Goal: Complete application form

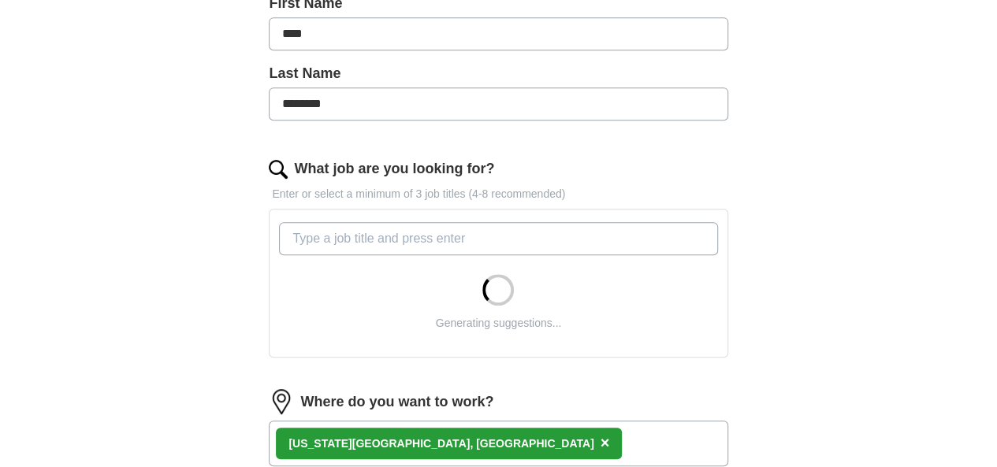
scroll to position [372, 0]
click at [441, 232] on input "What job are you looking for?" at bounding box center [498, 237] width 438 height 33
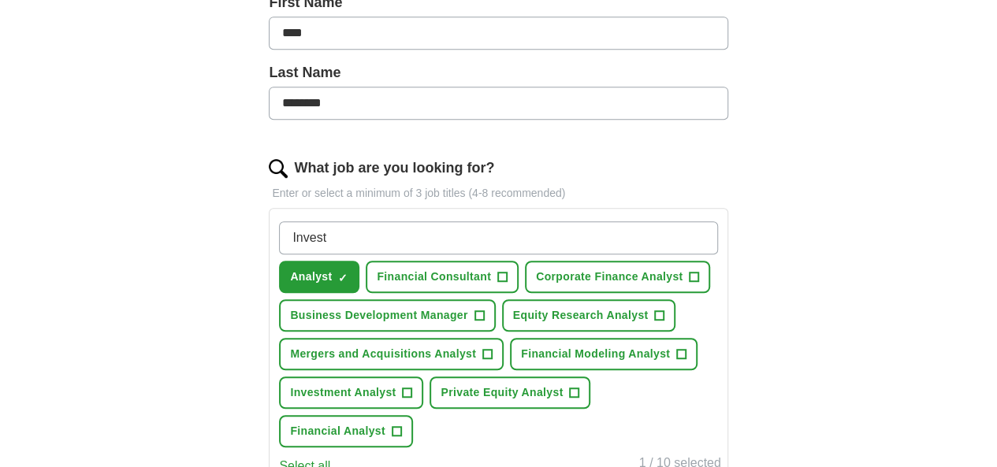
scroll to position [471, 0]
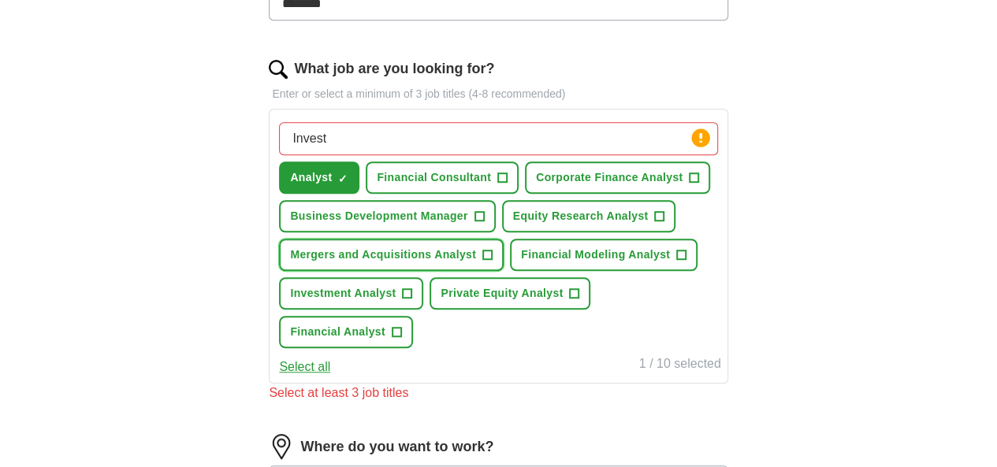
click at [476, 263] on span "Mergers and Acquisitions Analyst" at bounding box center [383, 255] width 186 height 17
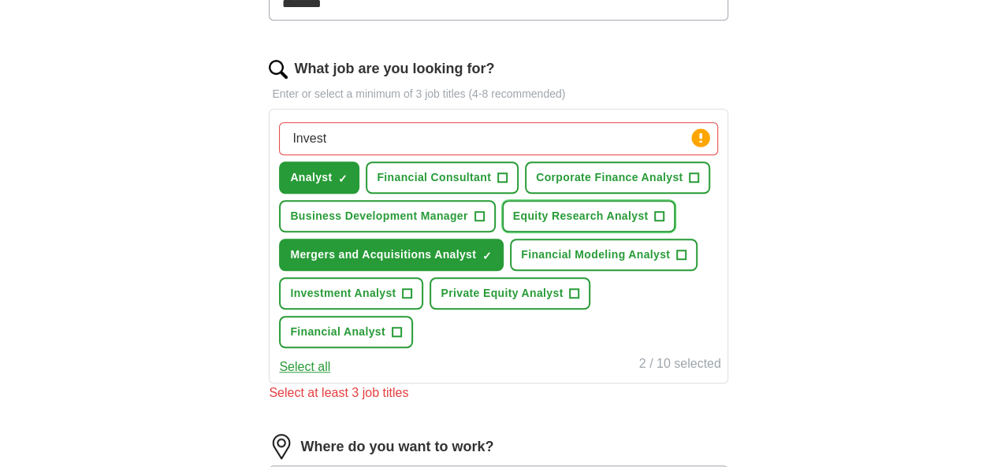
click at [513, 225] on span "Equity Research Analyst" at bounding box center [580, 216] width 135 height 17
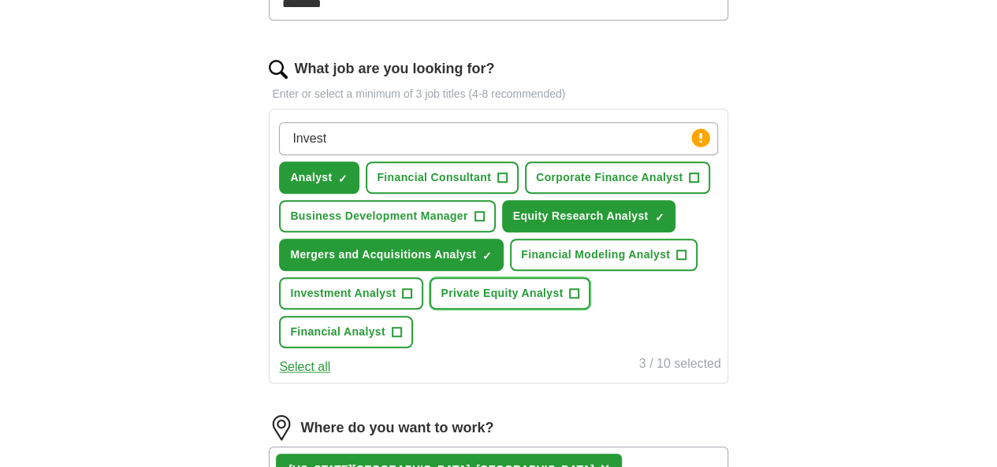
click at [466, 310] on button "Private Equity Analyst +" at bounding box center [509, 293] width 161 height 32
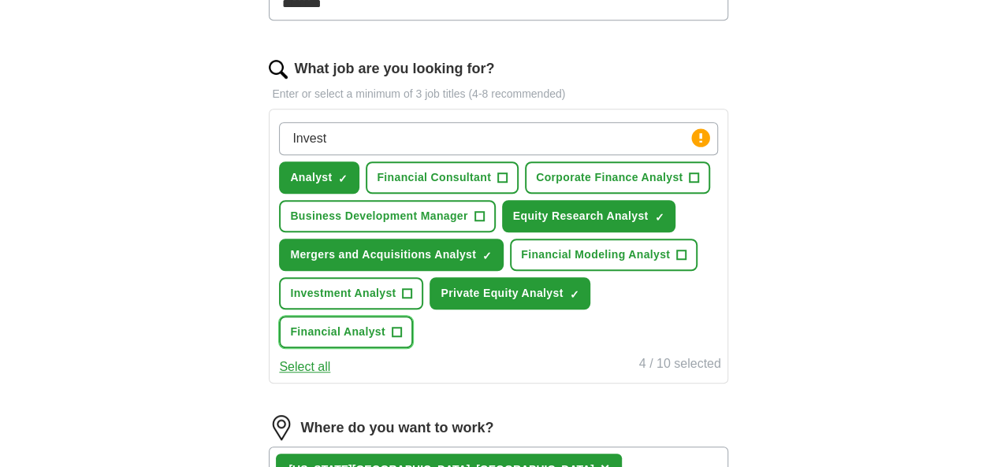
click at [385, 340] on span "Financial Analyst" at bounding box center [337, 332] width 95 height 17
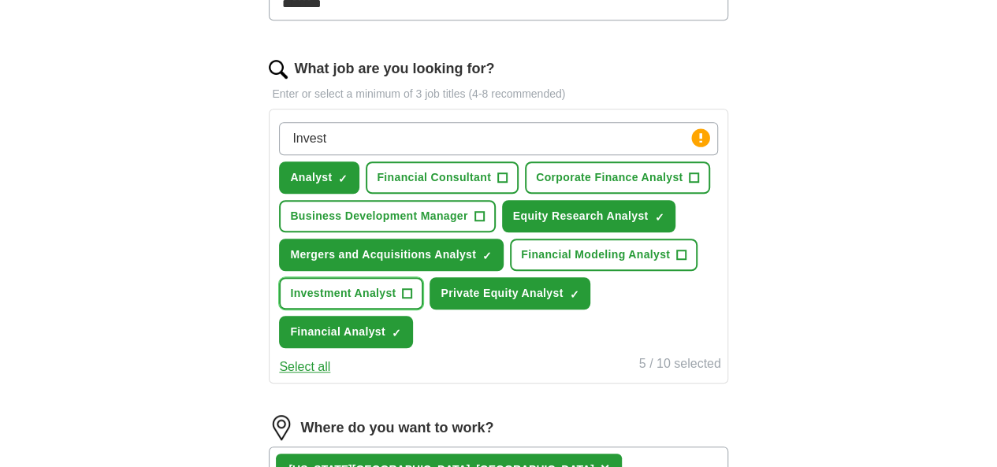
click at [395, 302] on span "Investment Analyst" at bounding box center [343, 293] width 106 height 17
click at [484, 136] on input "Invest" at bounding box center [498, 138] width 438 height 33
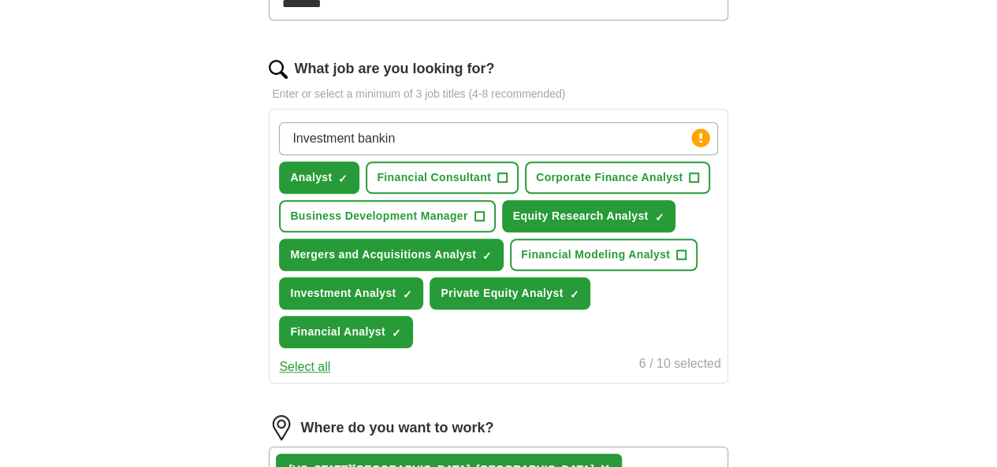
type input "Investment banking"
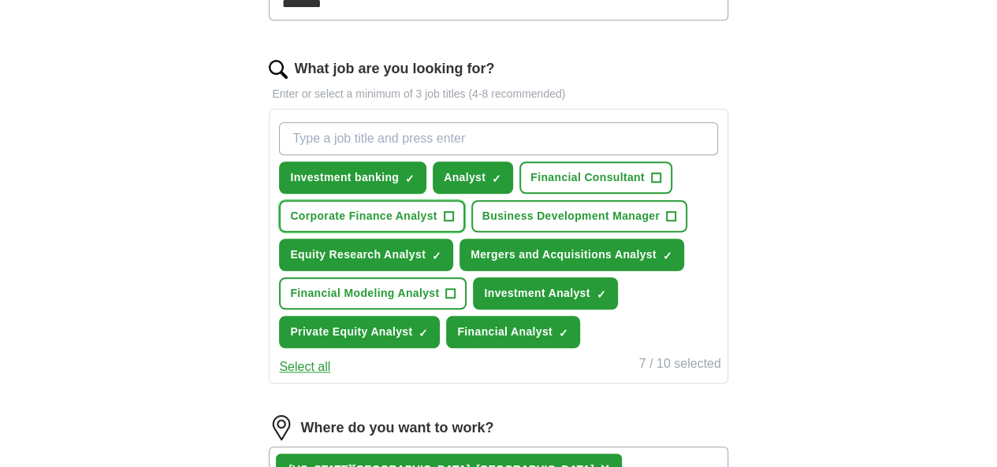
click at [436, 208] on span "Corporate Finance Analyst" at bounding box center [363, 216] width 147 height 17
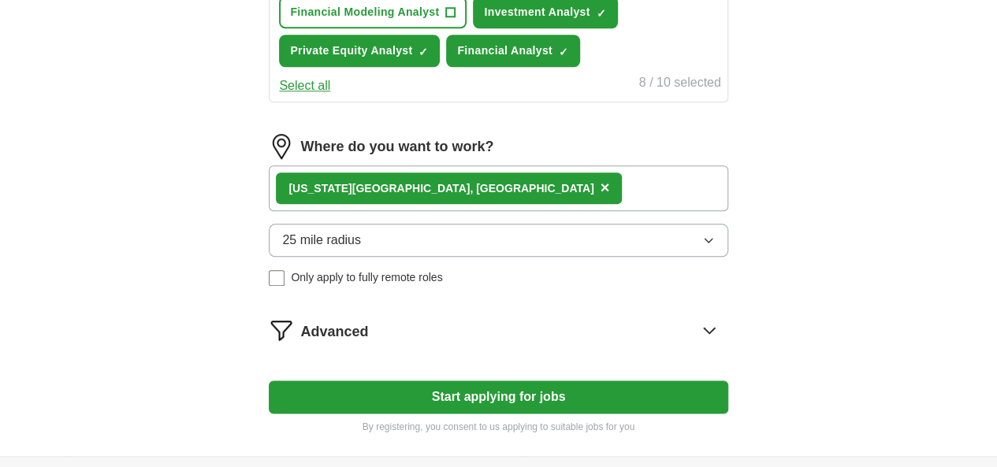
scroll to position [755, 0]
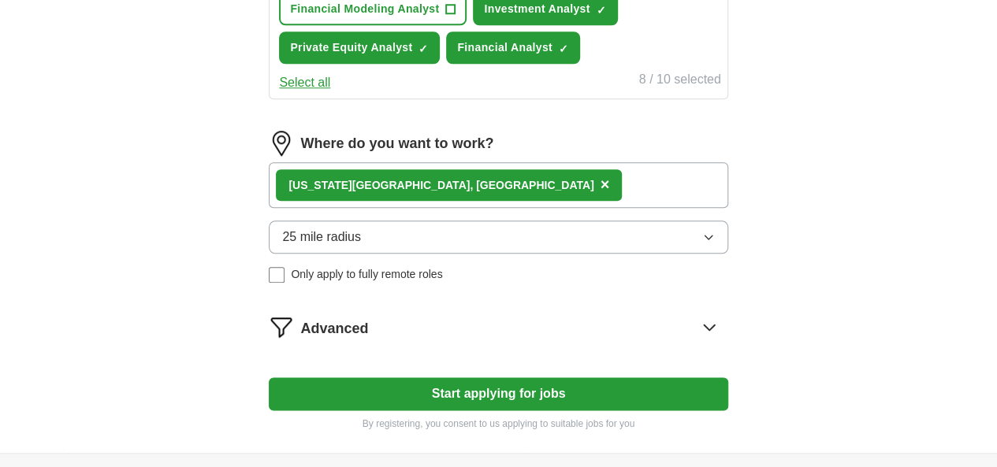
click at [556, 208] on div "[US_STATE][GEOGRAPHIC_DATA], [GEOGRAPHIC_DATA] ×" at bounding box center [498, 185] width 458 height 46
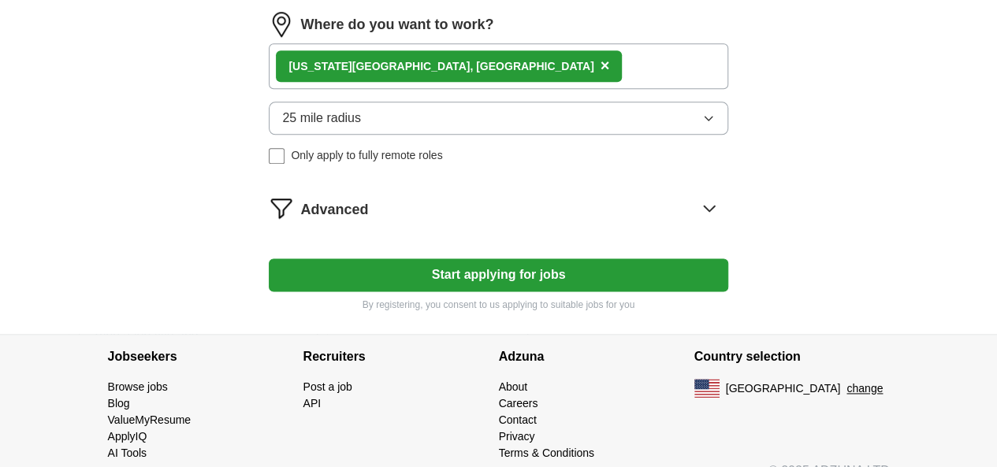
scroll to position [875, 0]
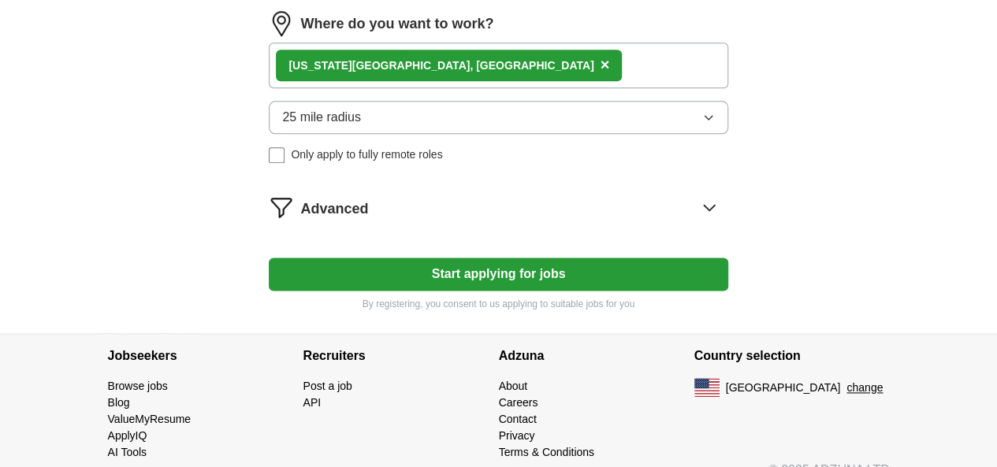
click at [433, 220] on div "Advanced" at bounding box center [513, 207] width 427 height 25
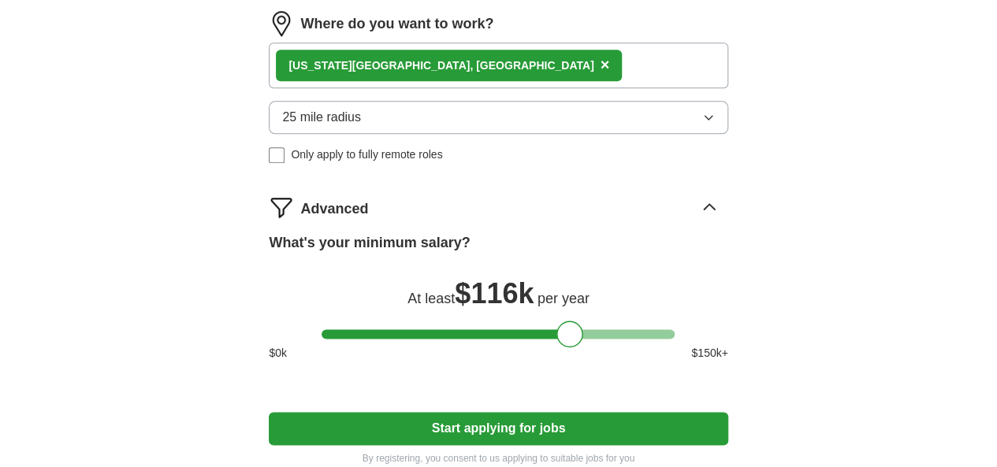
click at [433, 220] on div "Advanced" at bounding box center [513, 207] width 427 height 25
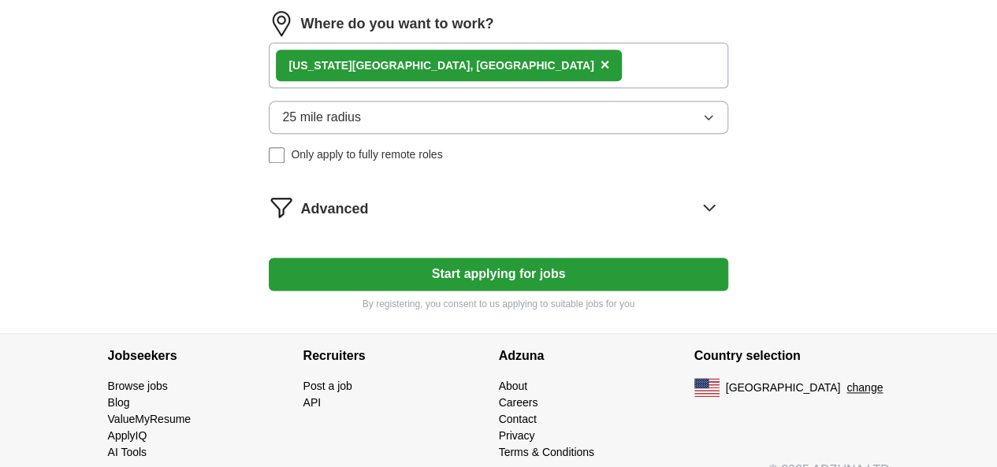
click at [443, 291] on button "Start applying for jobs" at bounding box center [498, 274] width 458 height 33
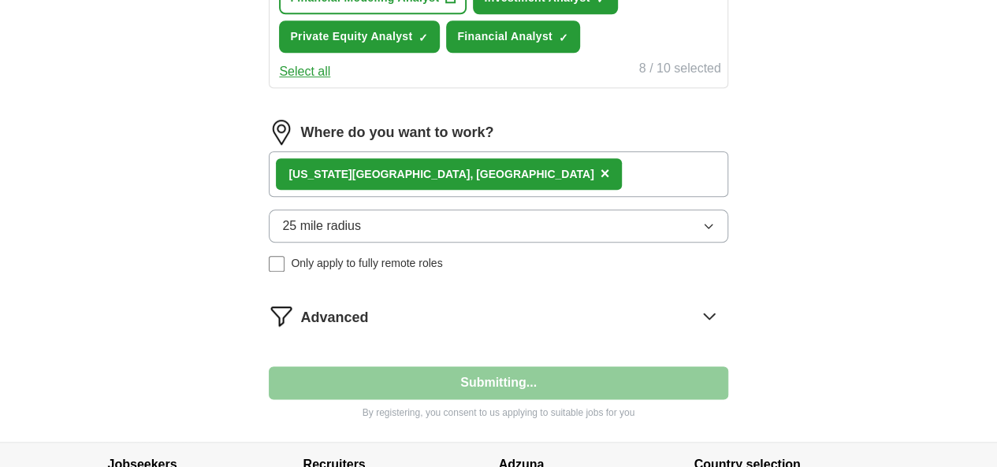
select select "**"
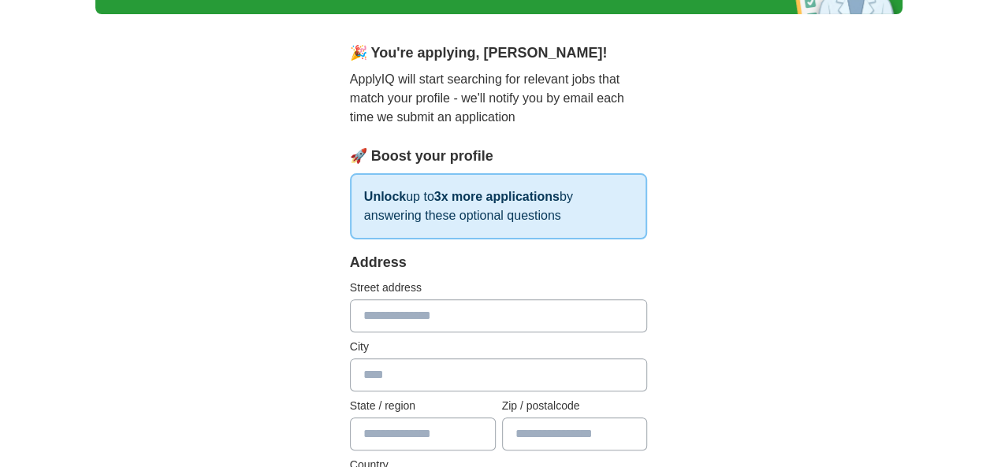
scroll to position [109, 0]
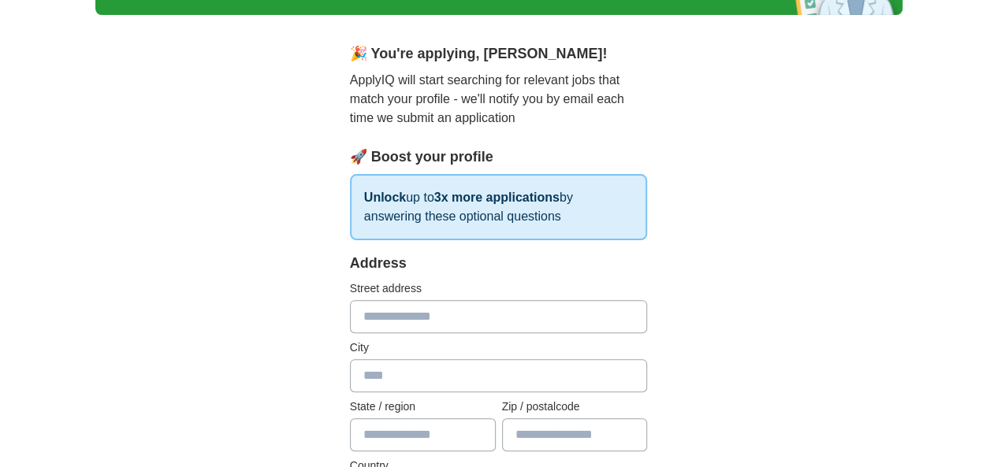
click at [435, 324] on input "text" at bounding box center [499, 316] width 298 height 33
type input "**********"
type input "*******"
type input "**"
type input "*****"
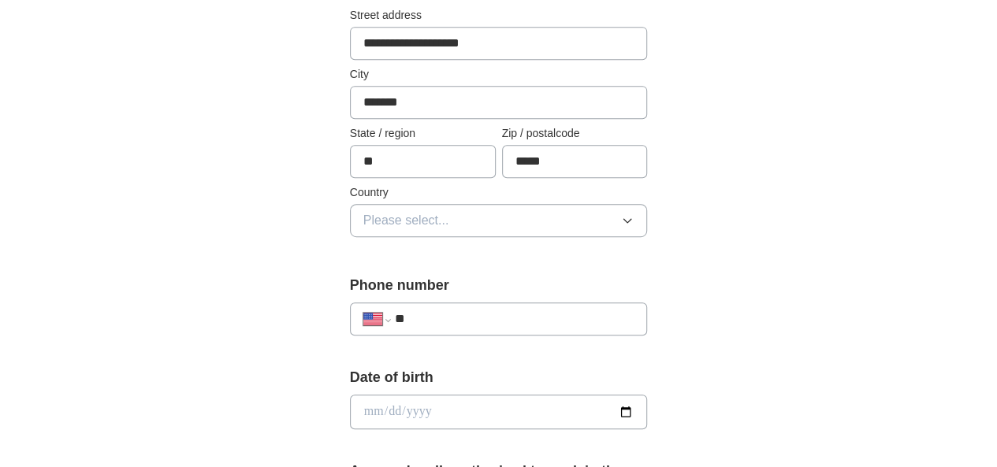
scroll to position [384, 0]
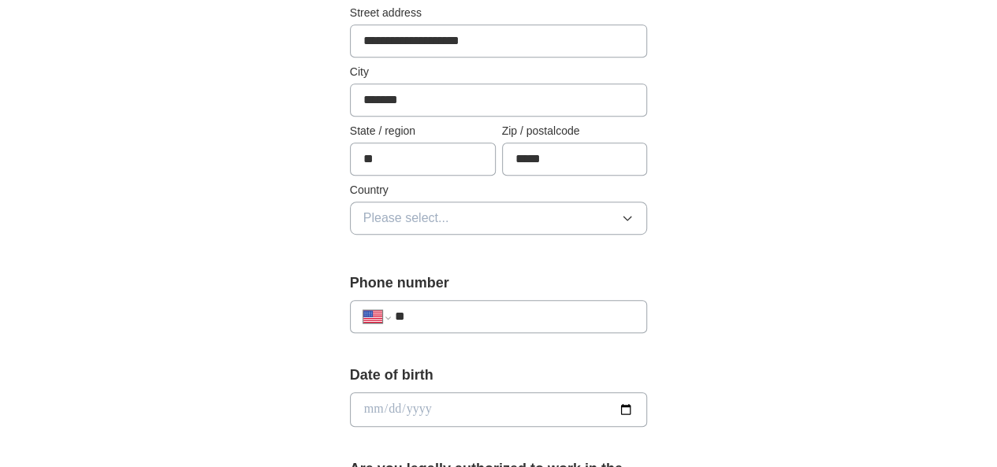
click at [567, 222] on button "Please select..." at bounding box center [499, 218] width 298 height 33
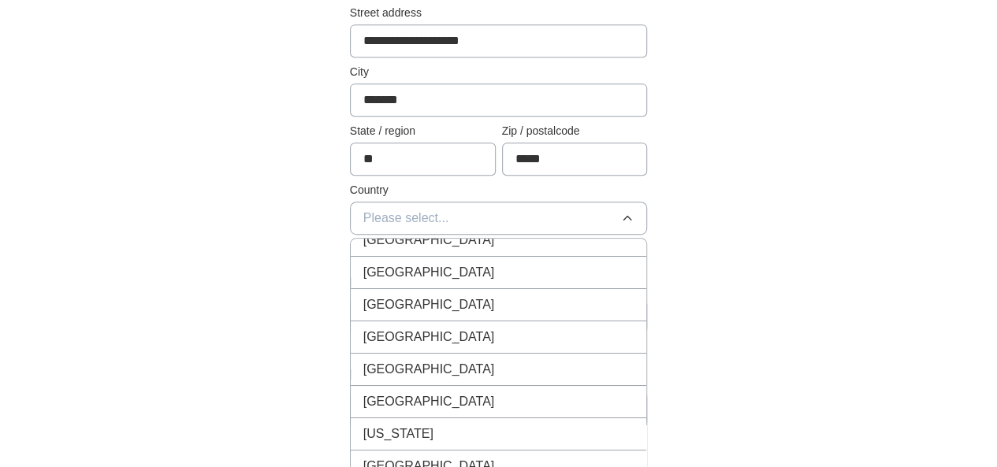
scroll to position [15, 0]
click at [392, 281] on li "[GEOGRAPHIC_DATA]" at bounding box center [499, 272] width 296 height 32
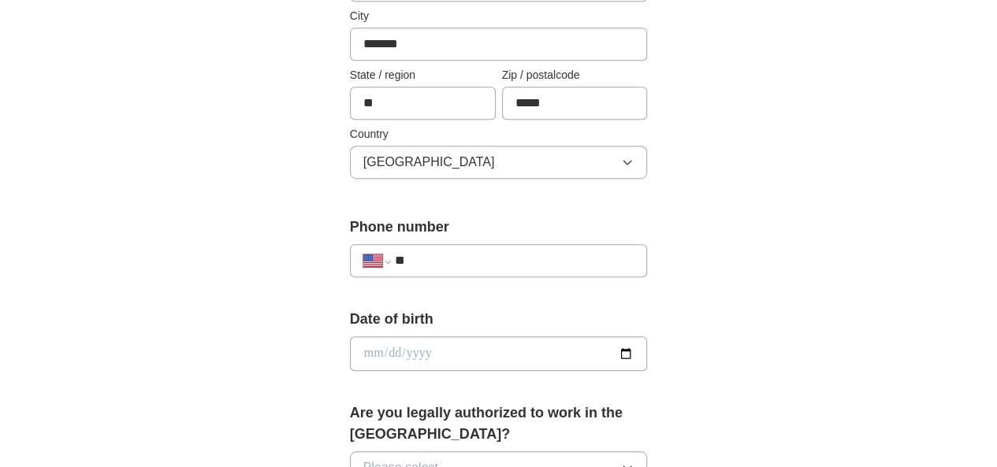
scroll to position [441, 0]
click at [351, 262] on div "**********" at bounding box center [499, 259] width 298 height 33
click at [395, 260] on input "**" at bounding box center [514, 260] width 239 height 19
click at [363, 256] on select "**********" at bounding box center [376, 260] width 27 height 19
select select "**"
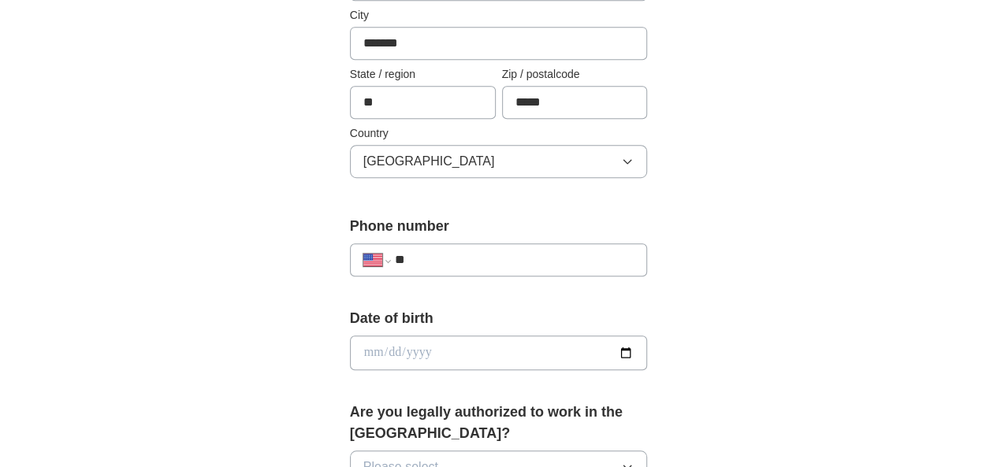
click at [363, 251] on select "**********" at bounding box center [376, 260] width 27 height 19
type input "**********"
click at [395, 354] on input "date" at bounding box center [499, 353] width 298 height 35
type input "**********"
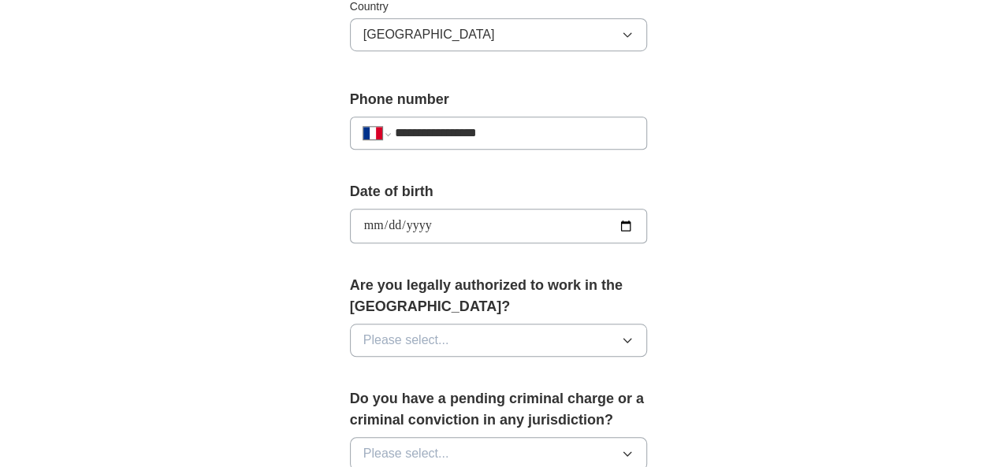
scroll to position [569, 0]
click at [435, 323] on button "Please select..." at bounding box center [499, 339] width 298 height 33
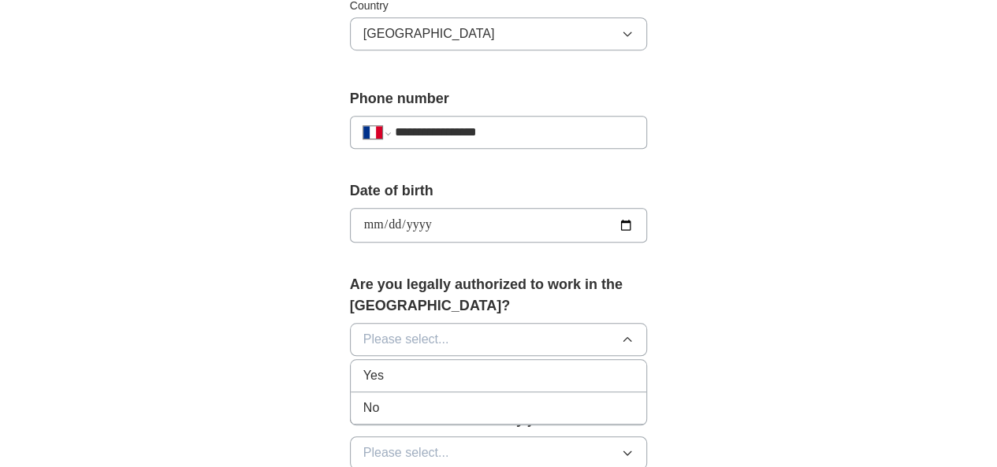
click at [418, 366] on div "Yes" at bounding box center [498, 375] width 271 height 19
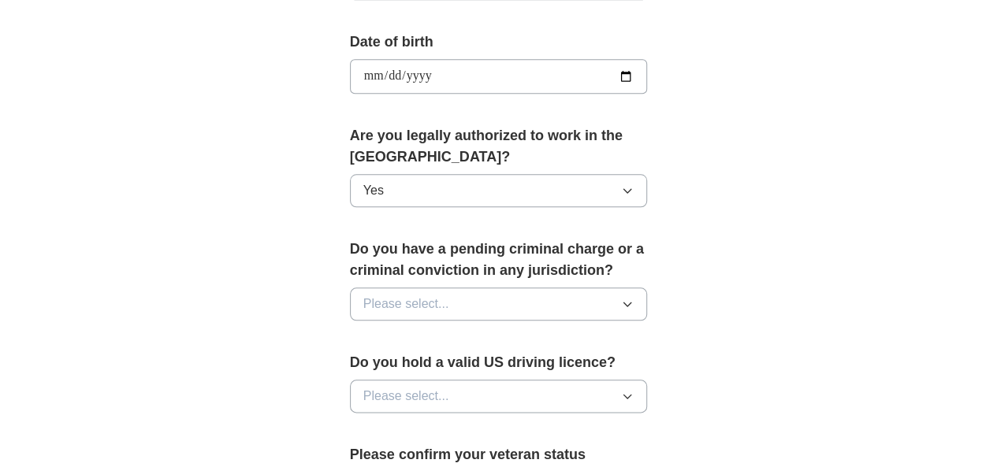
scroll to position [726, 0]
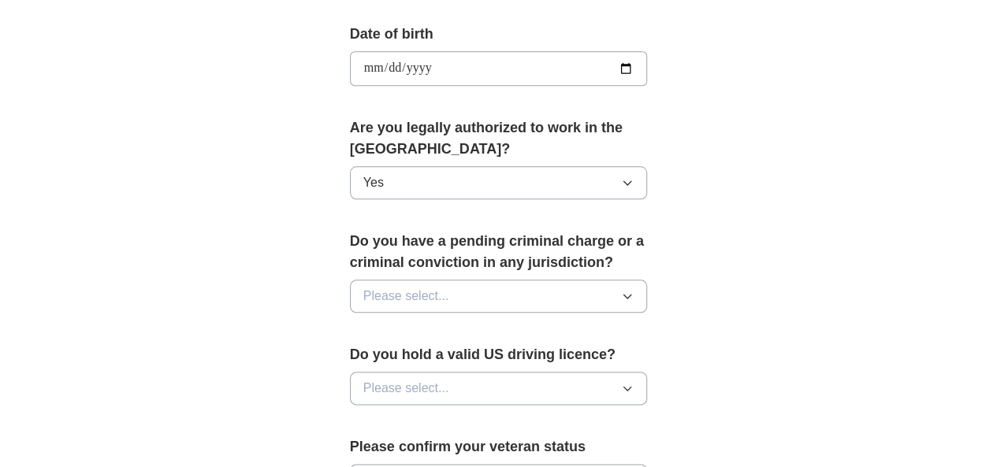
click at [435, 282] on button "Please select..." at bounding box center [499, 296] width 298 height 33
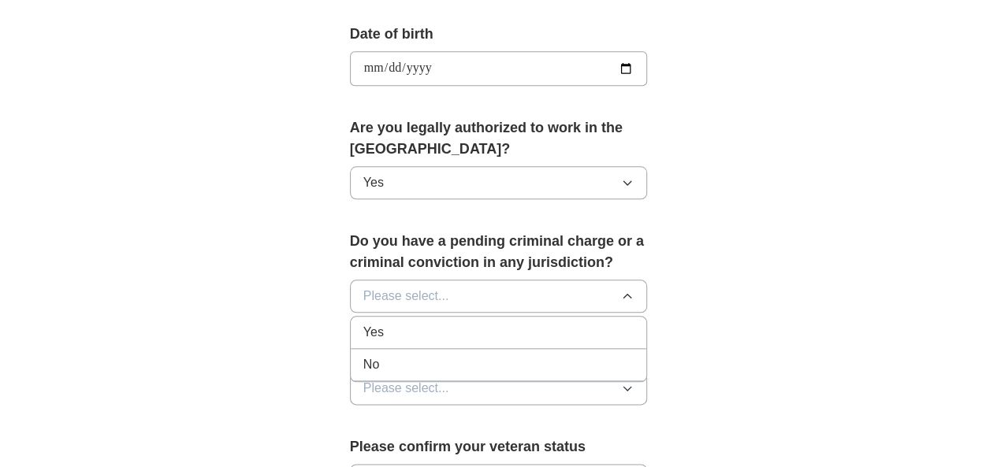
click at [408, 355] on div "No" at bounding box center [498, 364] width 271 height 19
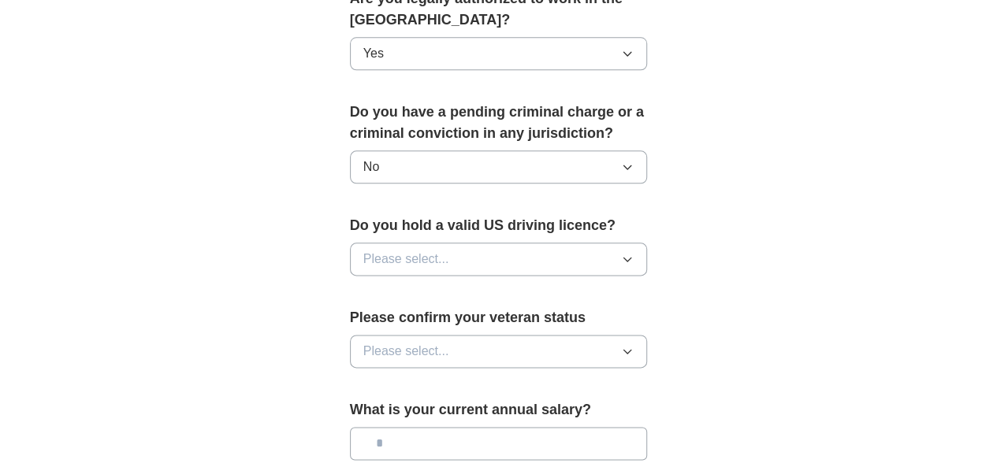
scroll to position [858, 0]
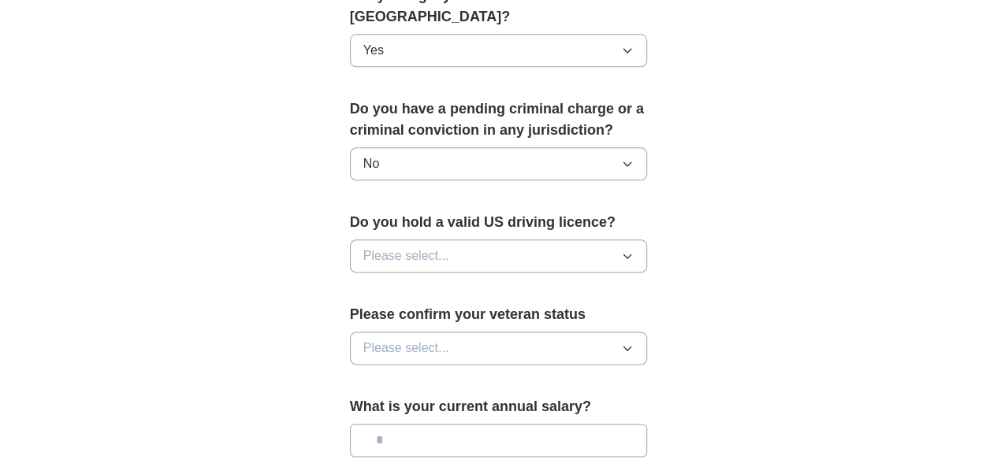
click at [414, 247] on div "Do you hold a valid US driving licence? Please select..." at bounding box center [499, 248] width 298 height 73
click at [413, 239] on button "Please select..." at bounding box center [499, 255] width 298 height 33
click at [399, 280] on li "Yes" at bounding box center [499, 293] width 296 height 32
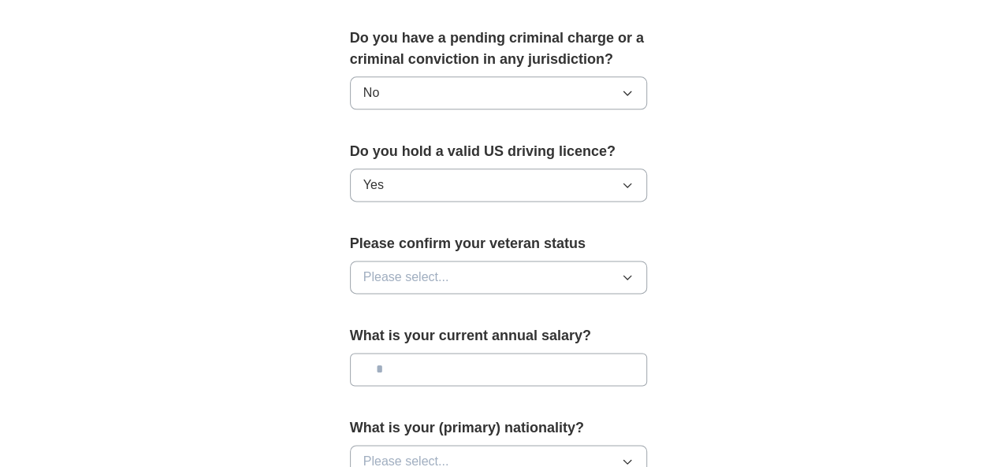
scroll to position [932, 0]
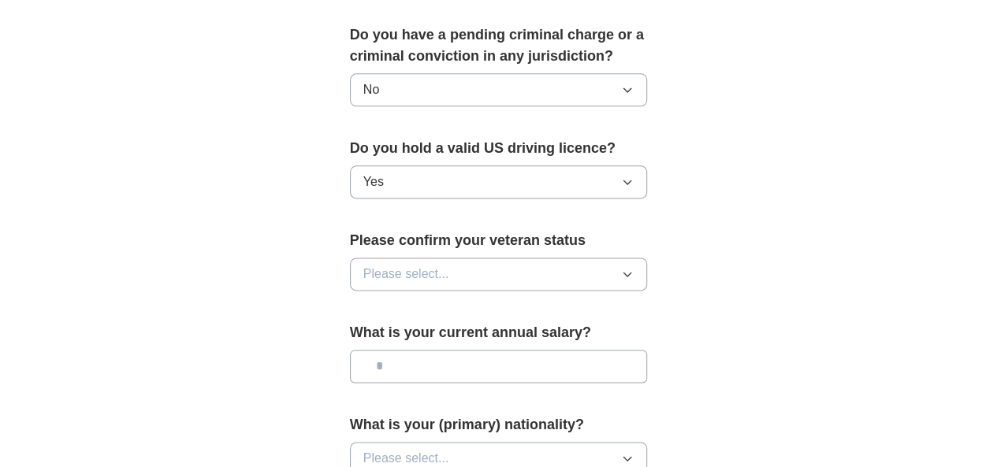
click at [399, 265] on span "Please select..." at bounding box center [406, 274] width 86 height 19
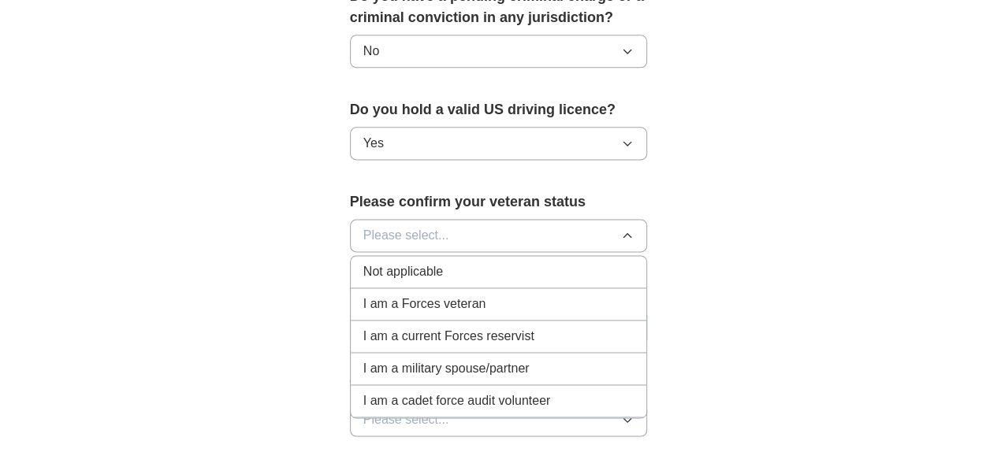
scroll to position [972, 0]
click at [429, 261] on div "Not applicable" at bounding box center [498, 270] width 271 height 19
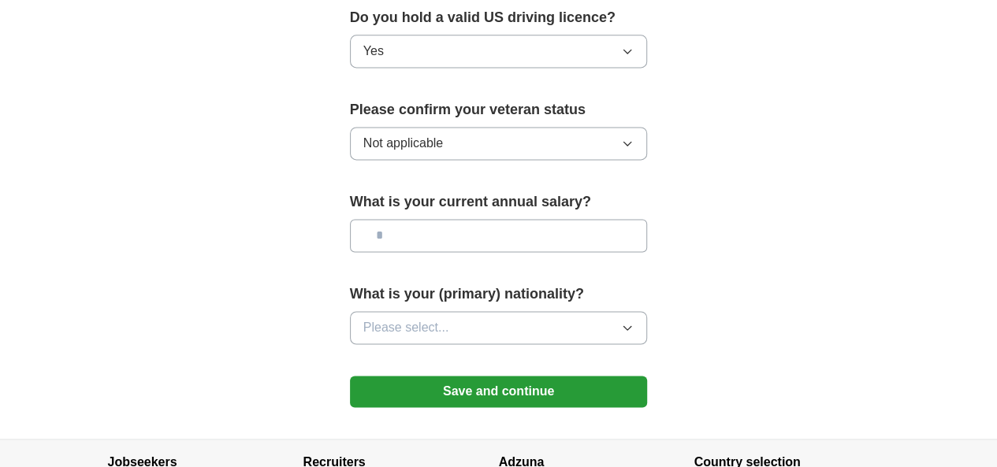
scroll to position [1063, 0]
click at [430, 218] on input "text" at bounding box center [499, 234] width 298 height 33
click at [429, 310] on button "Please select..." at bounding box center [499, 326] width 298 height 33
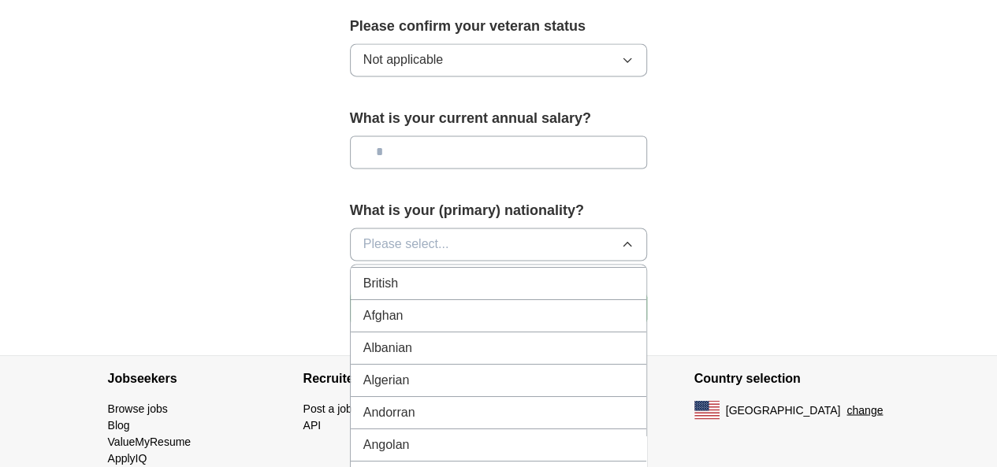
scroll to position [0, 0]
click at [425, 228] on button "Please select..." at bounding box center [499, 244] width 298 height 33
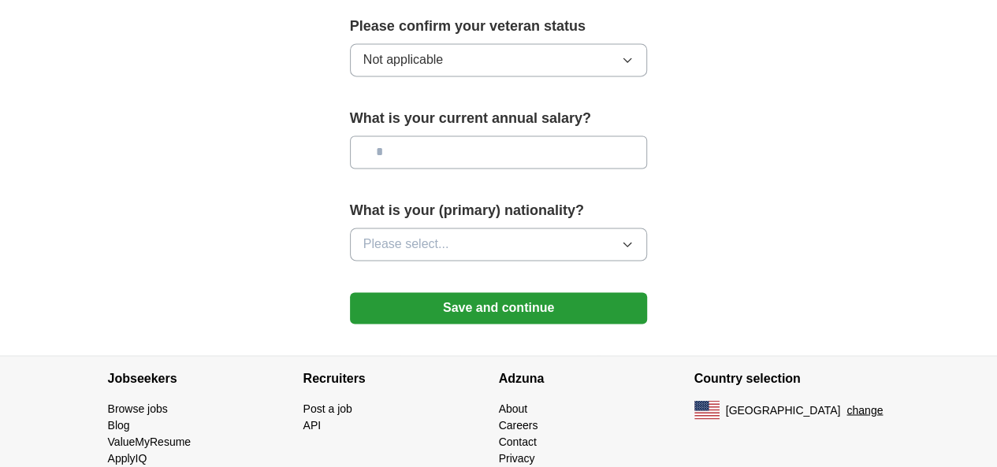
click at [425, 228] on button "Please select..." at bounding box center [499, 244] width 298 height 33
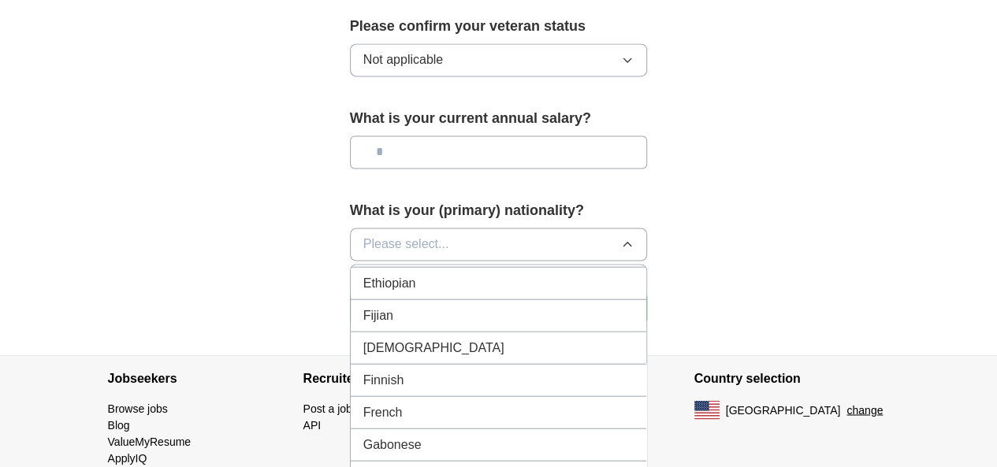
scroll to position [1897, 0]
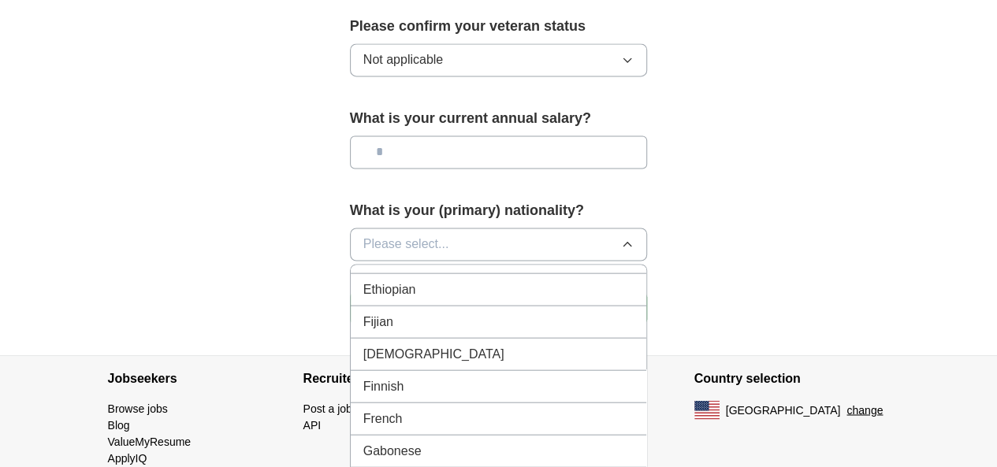
click at [402, 409] on div "French" at bounding box center [498, 418] width 271 height 19
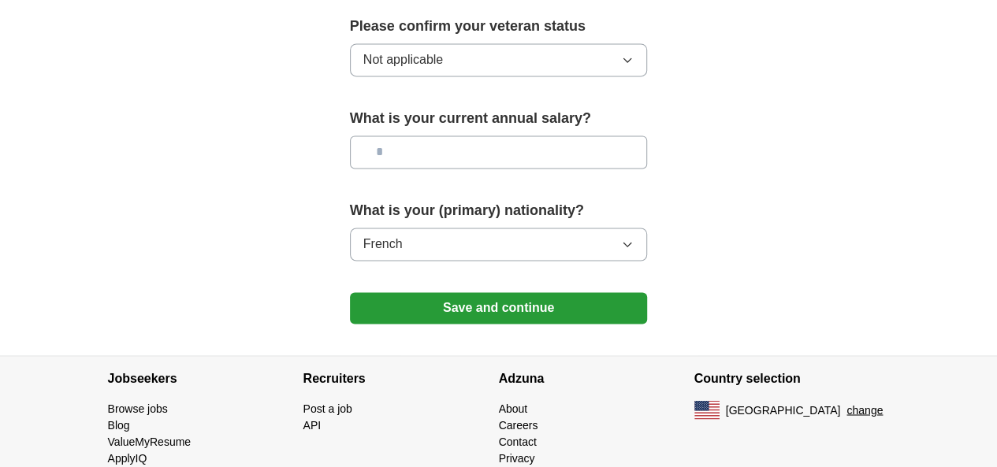
click at [463, 292] on button "Save and continue" at bounding box center [499, 308] width 298 height 32
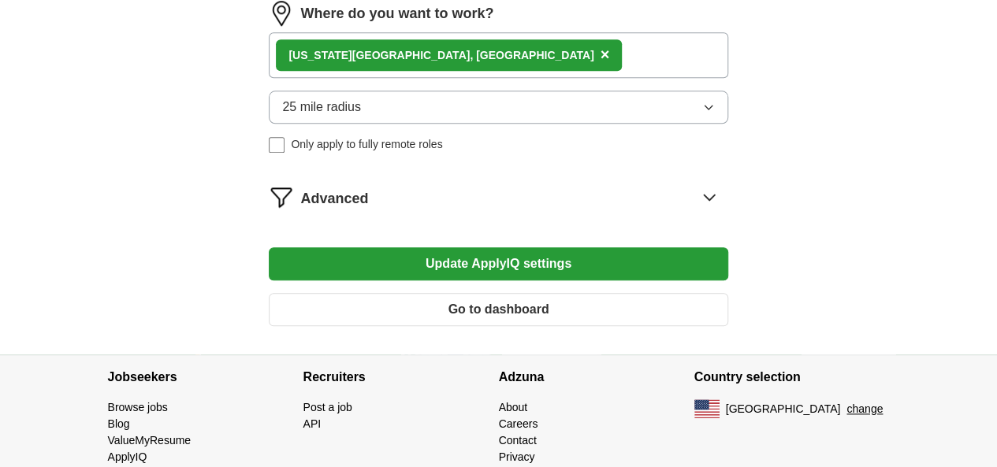
scroll to position [756, 0]
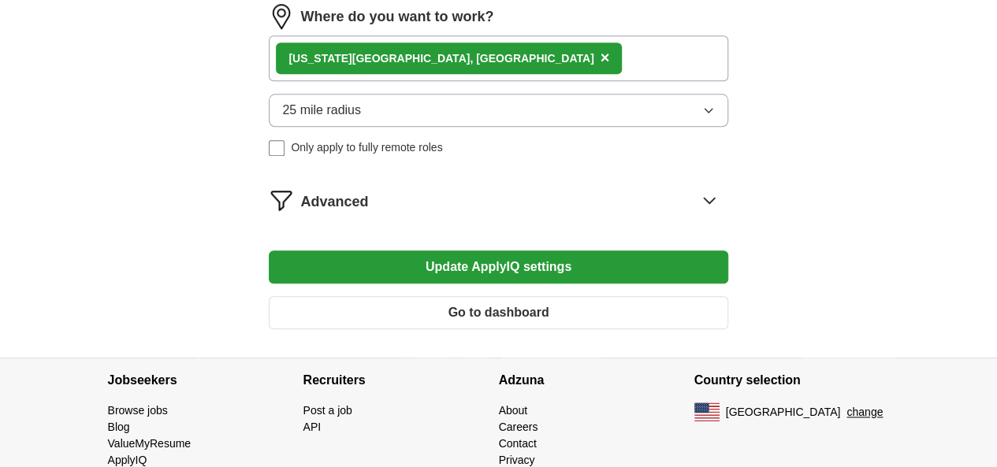
click at [523, 194] on div "Advanced" at bounding box center [513, 199] width 427 height 25
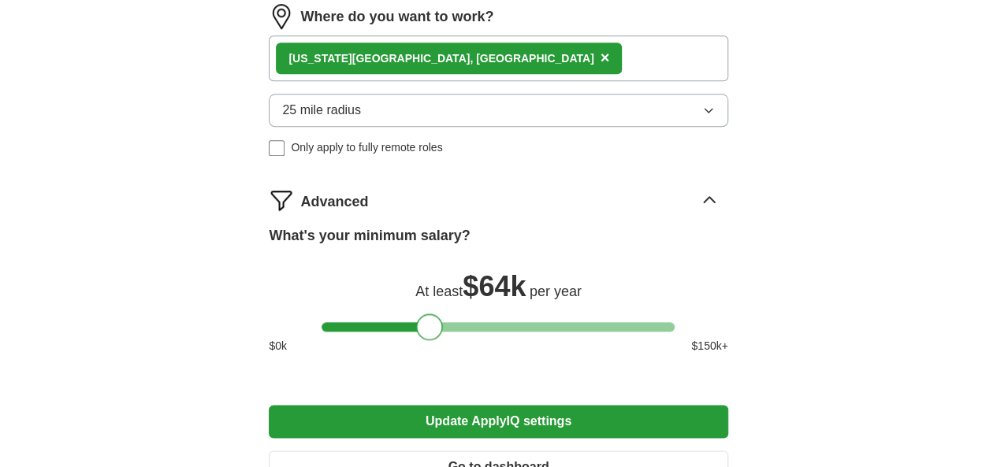
scroll to position [997, 0]
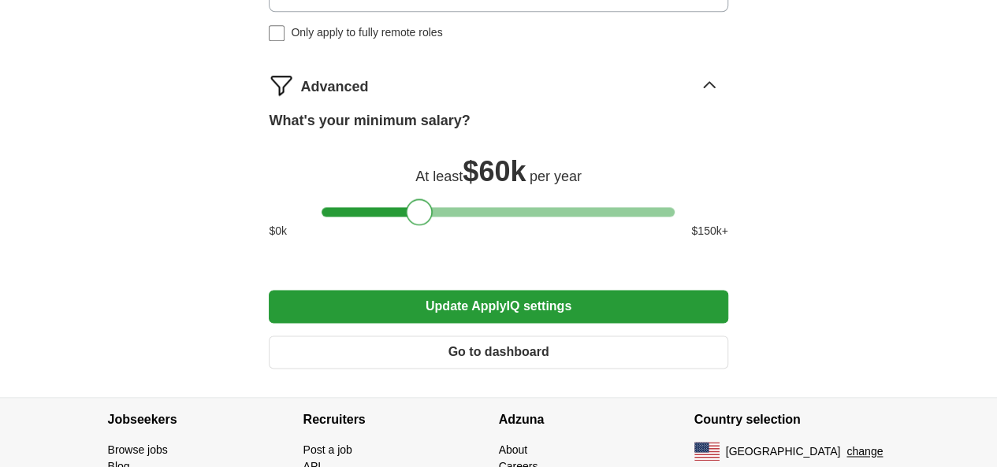
drag, startPoint x: 562, startPoint y: 317, endPoint x: 410, endPoint y: 330, distance: 153.3
click at [410, 225] on div at bounding box center [419, 212] width 27 height 27
click at [413, 225] on div at bounding box center [419, 212] width 27 height 27
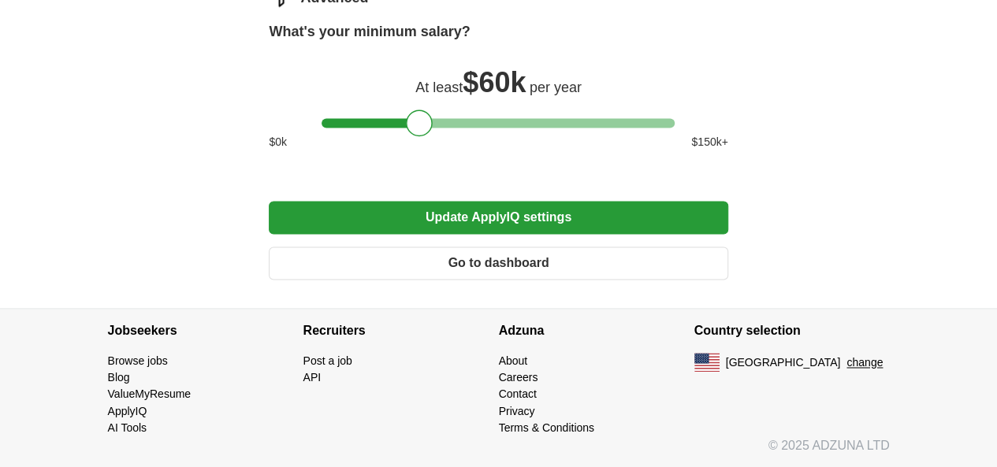
click at [503, 234] on button "Update ApplyIQ settings" at bounding box center [498, 217] width 458 height 33
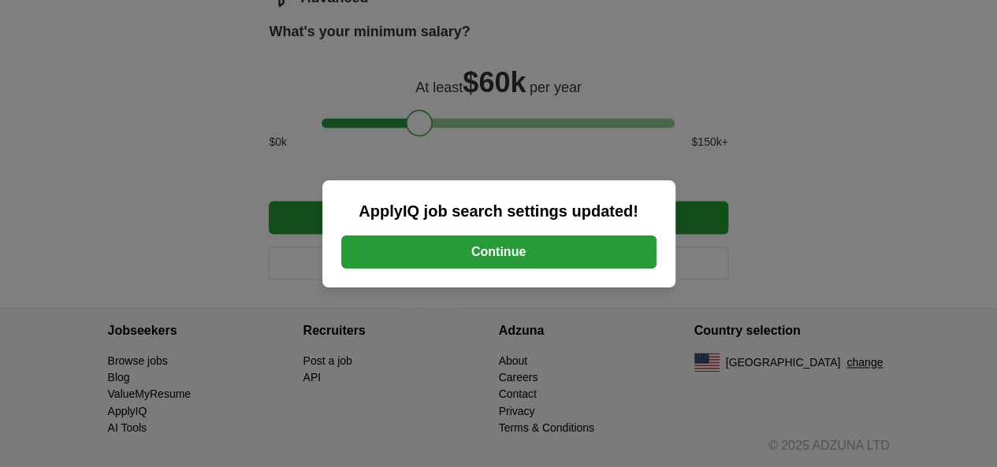
click at [608, 256] on button "Continue" at bounding box center [498, 252] width 315 height 33
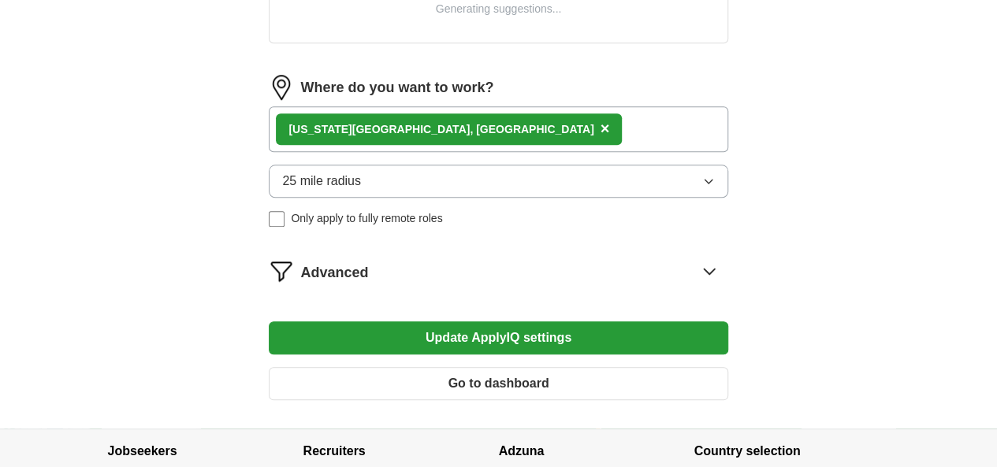
scroll to position [686, 0]
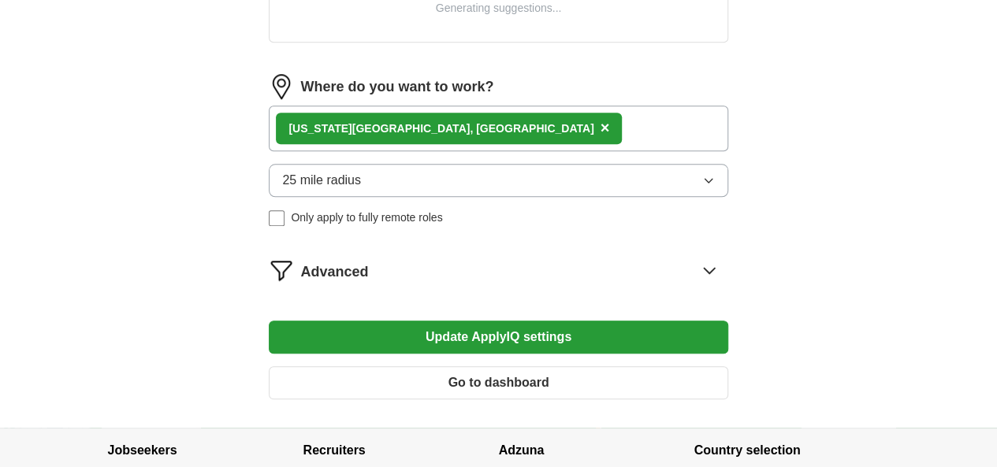
click at [514, 169] on button "25 mile radius" at bounding box center [498, 180] width 458 height 33
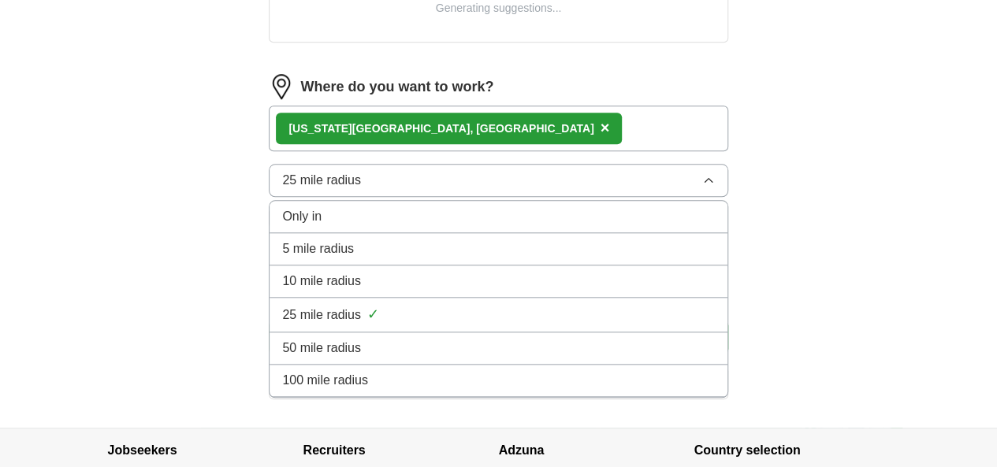
scroll to position [752, 0]
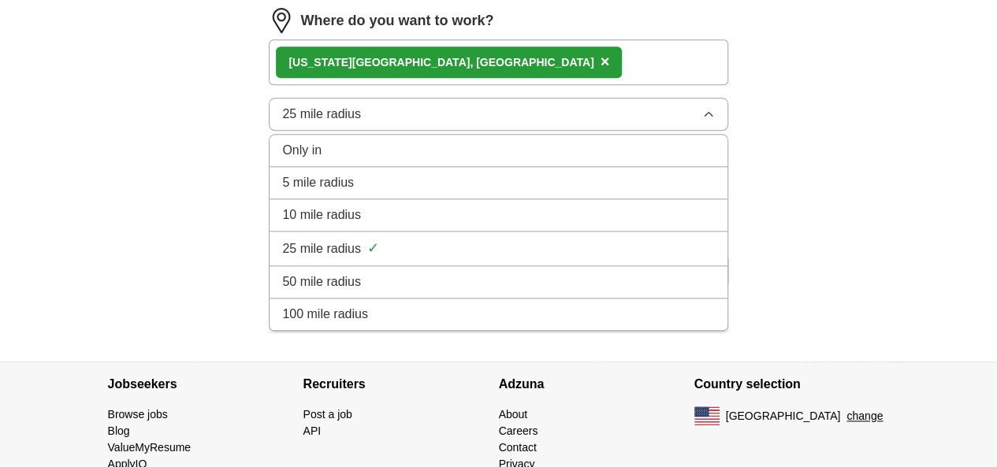
click at [428, 310] on div "100 mile radius" at bounding box center [498, 314] width 432 height 19
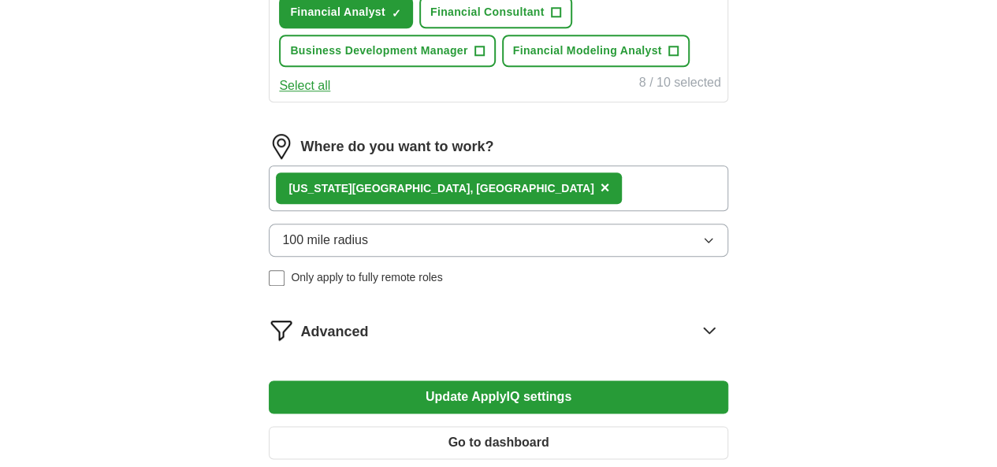
scroll to position [994, 0]
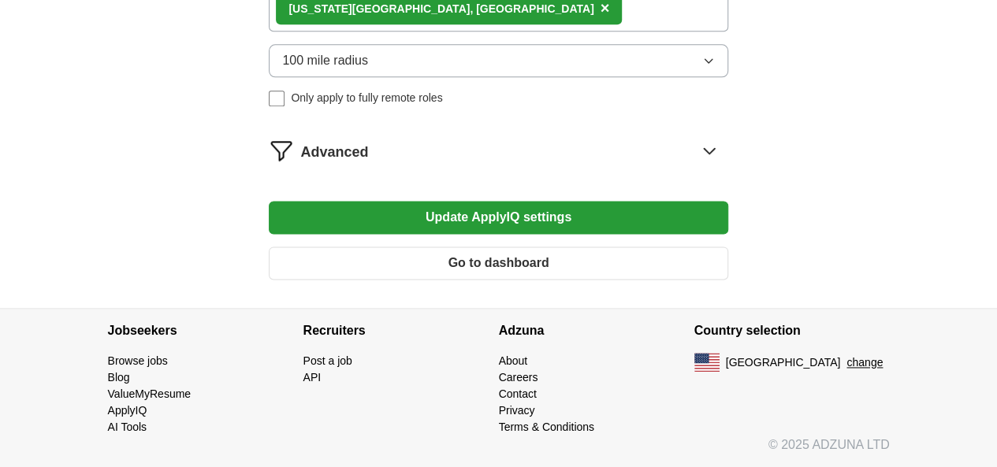
click at [517, 234] on button "Update ApplyIQ settings" at bounding box center [498, 217] width 458 height 33
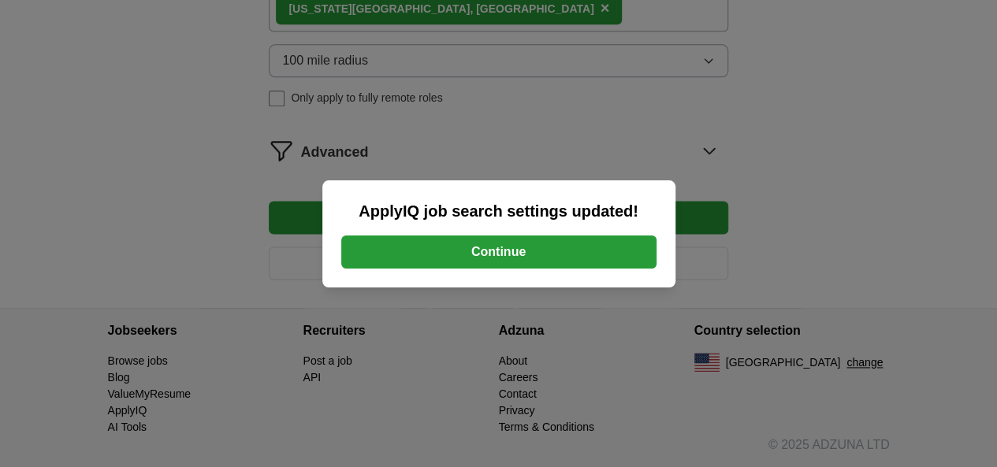
click at [544, 264] on button "Continue" at bounding box center [498, 252] width 315 height 33
